Goal: Find specific page/section: Find specific page/section

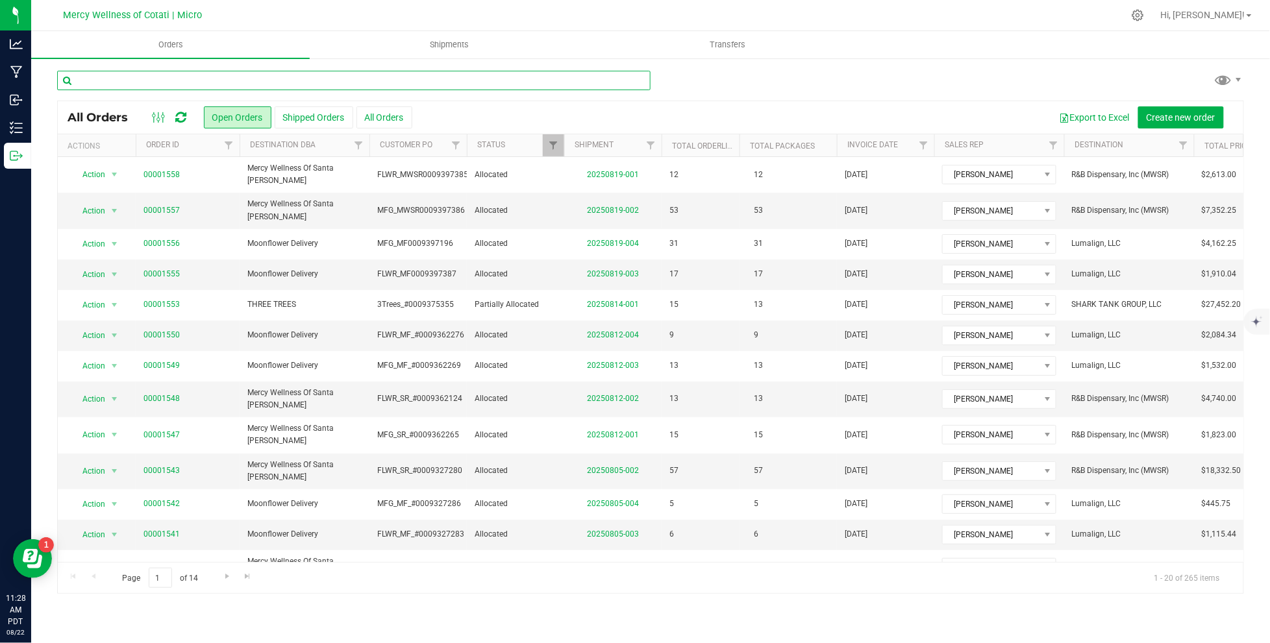
click at [295, 75] on input "text" at bounding box center [353, 80] width 593 height 19
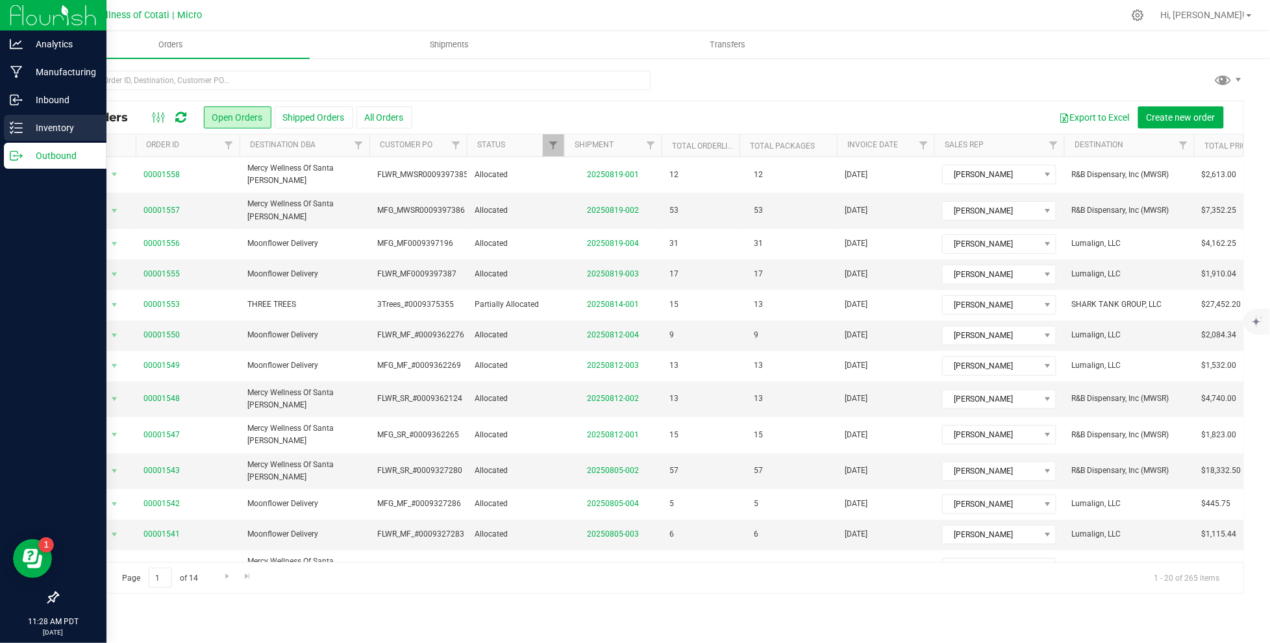
click at [35, 125] on p "Inventory" at bounding box center [62, 128] width 78 height 16
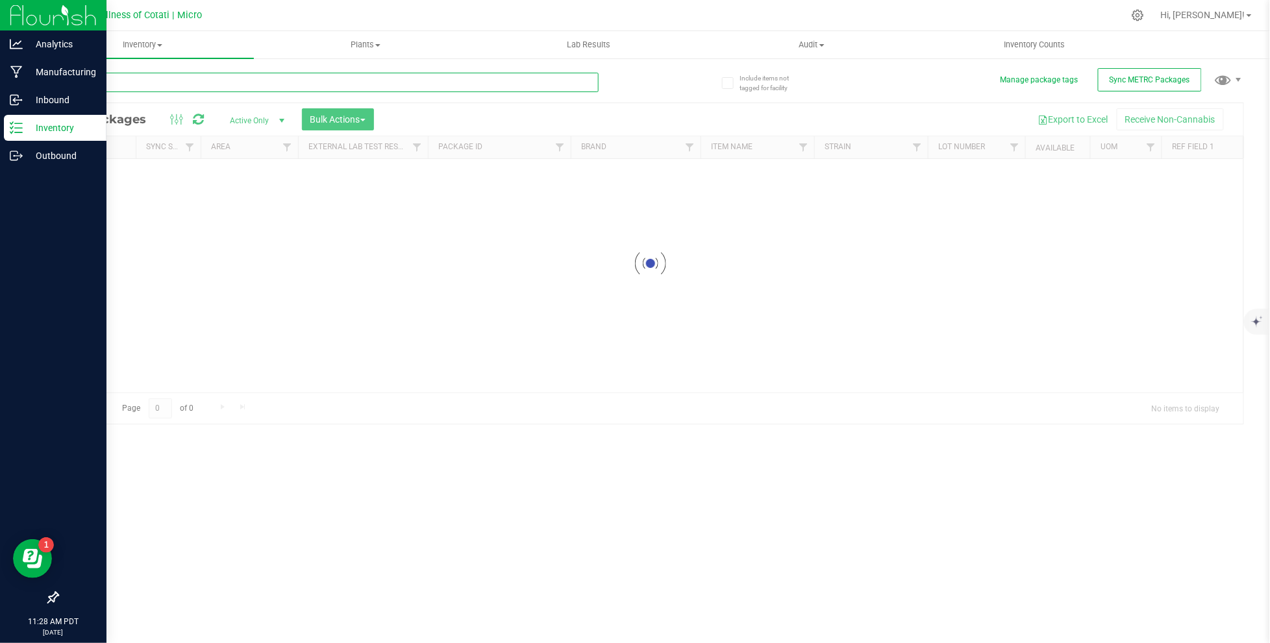
click at [193, 86] on input "text" at bounding box center [327, 82] width 541 height 19
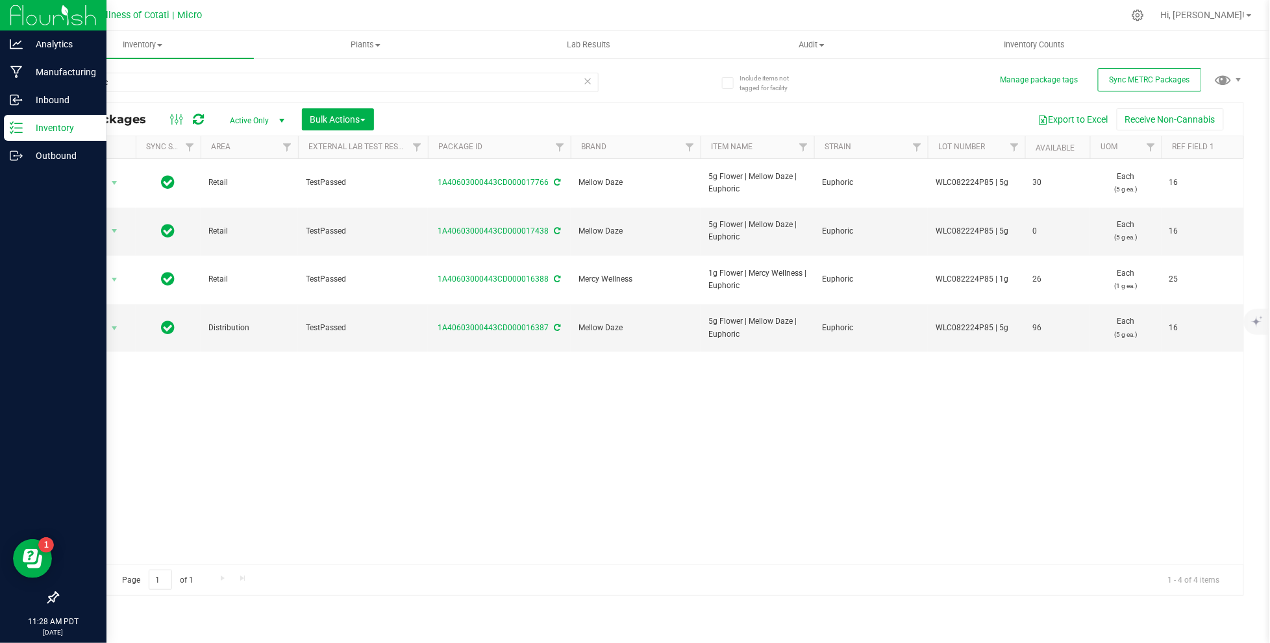
click at [334, 6] on div at bounding box center [677, 15] width 891 height 25
click at [144, 84] on input "euphoric" at bounding box center [327, 82] width 541 height 19
type input "piescream"
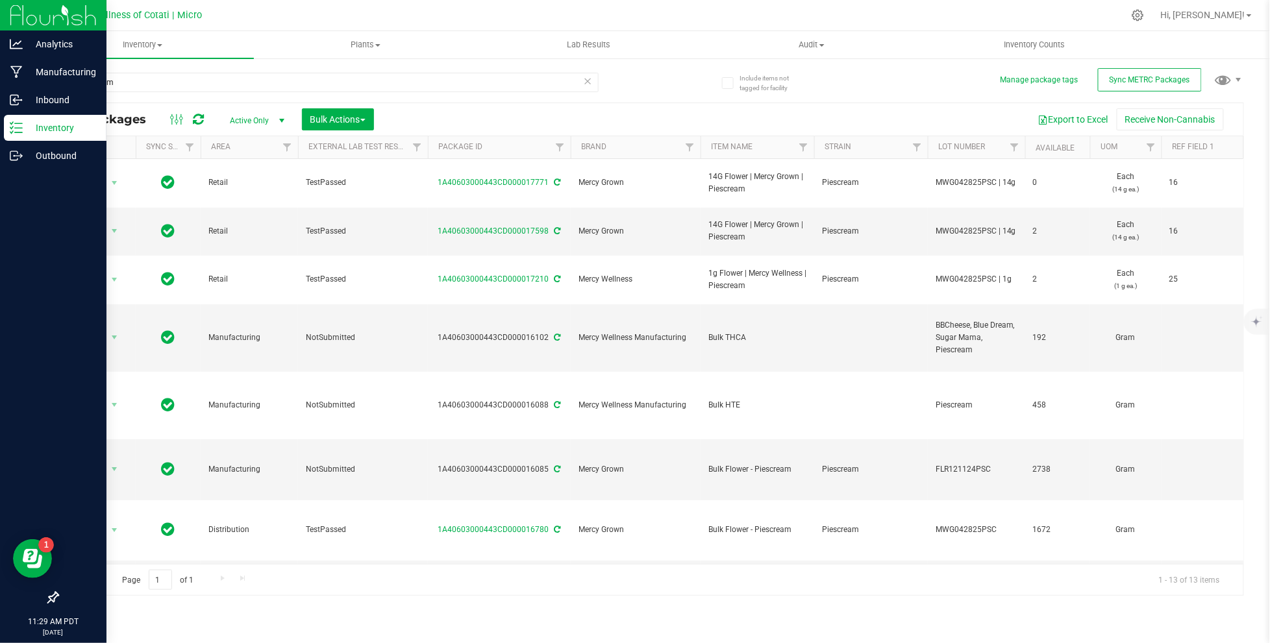
click at [663, 14] on div at bounding box center [677, 15] width 891 height 25
click at [704, 16] on div at bounding box center [677, 15] width 891 height 25
